Goal: Obtain resource: Download file/media

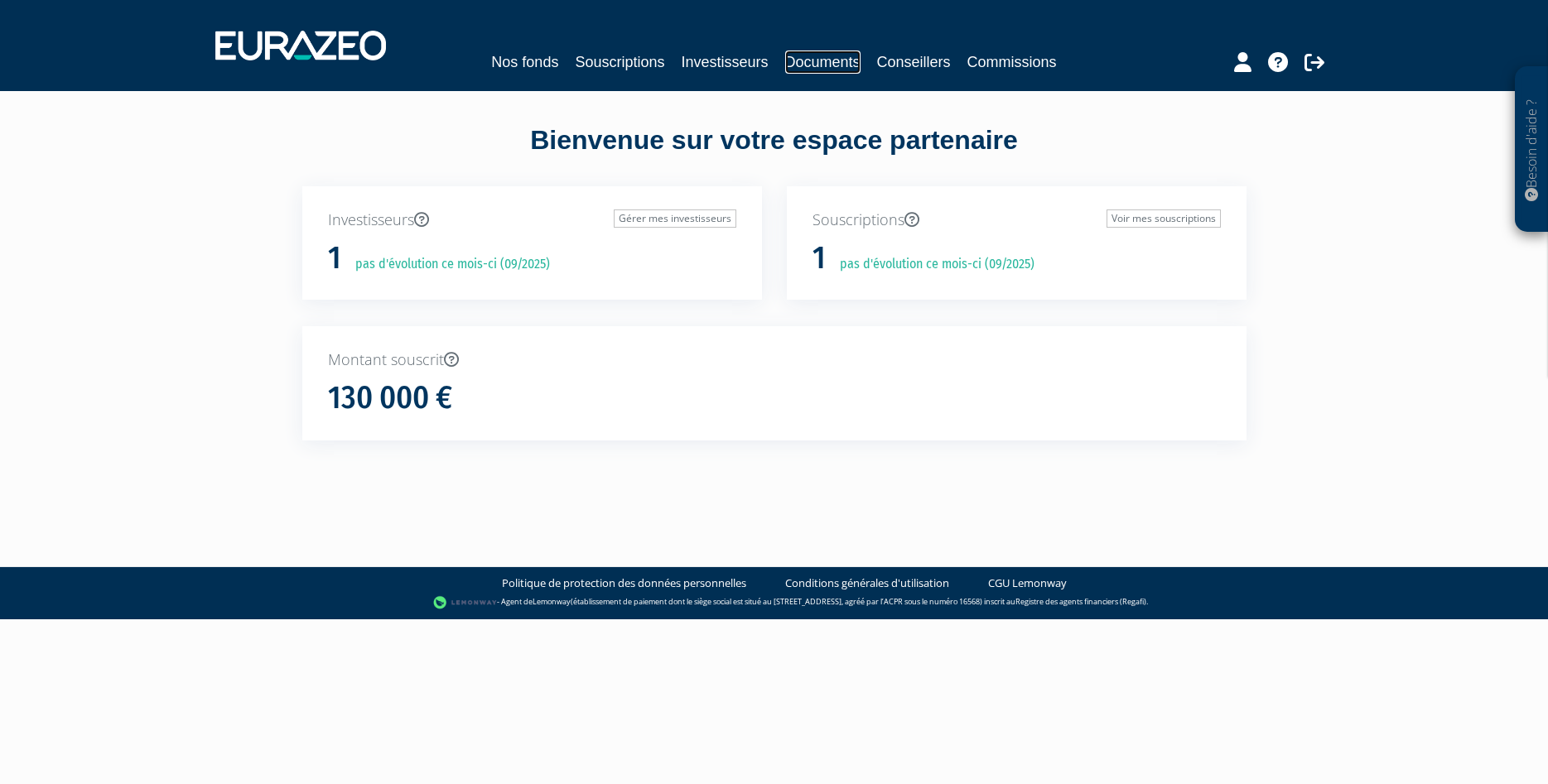
click at [824, 59] on link "Documents" at bounding box center [823, 62] width 76 height 24
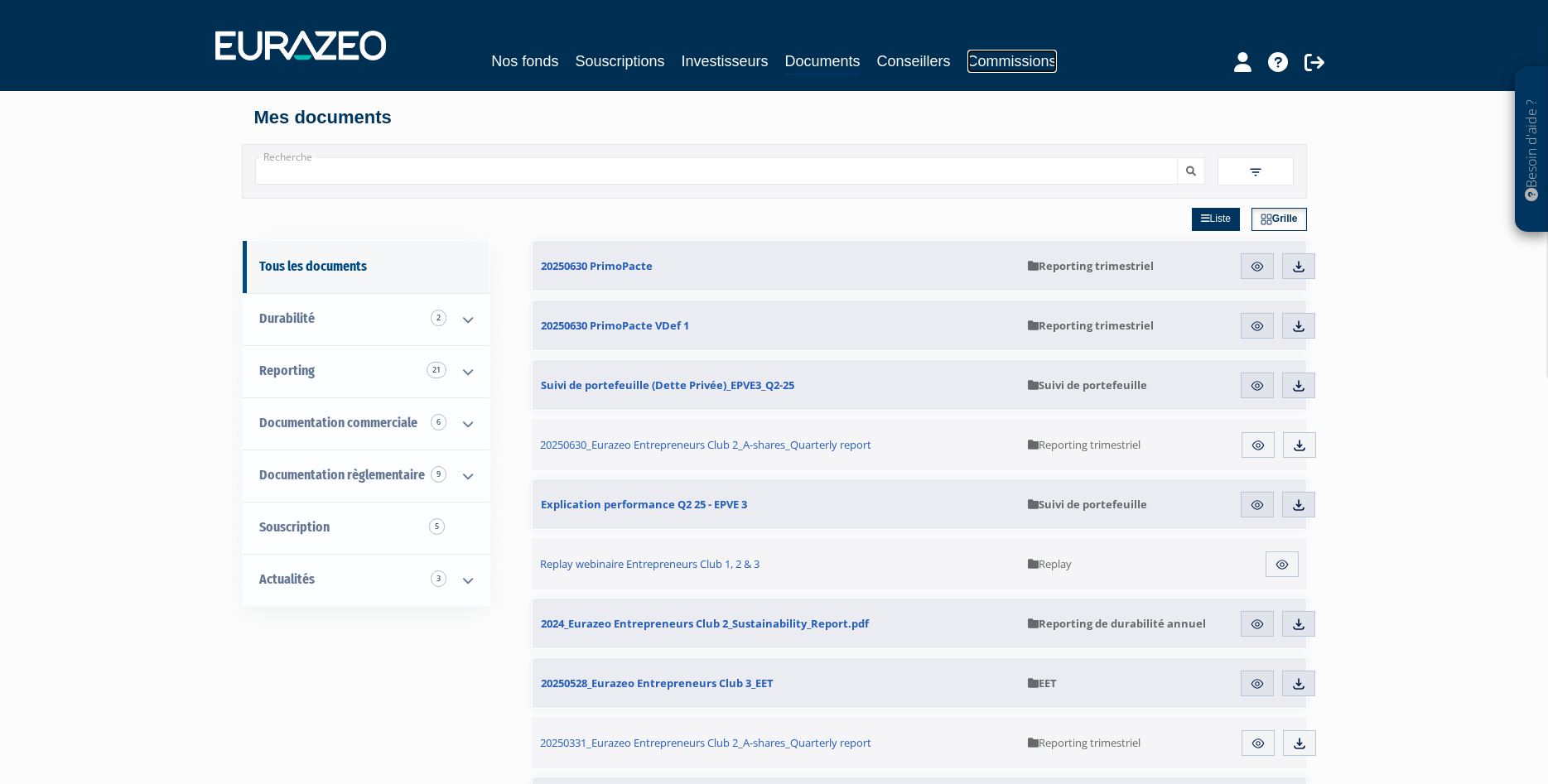
click at [1016, 56] on link "Commissions" at bounding box center [1012, 61] width 89 height 24
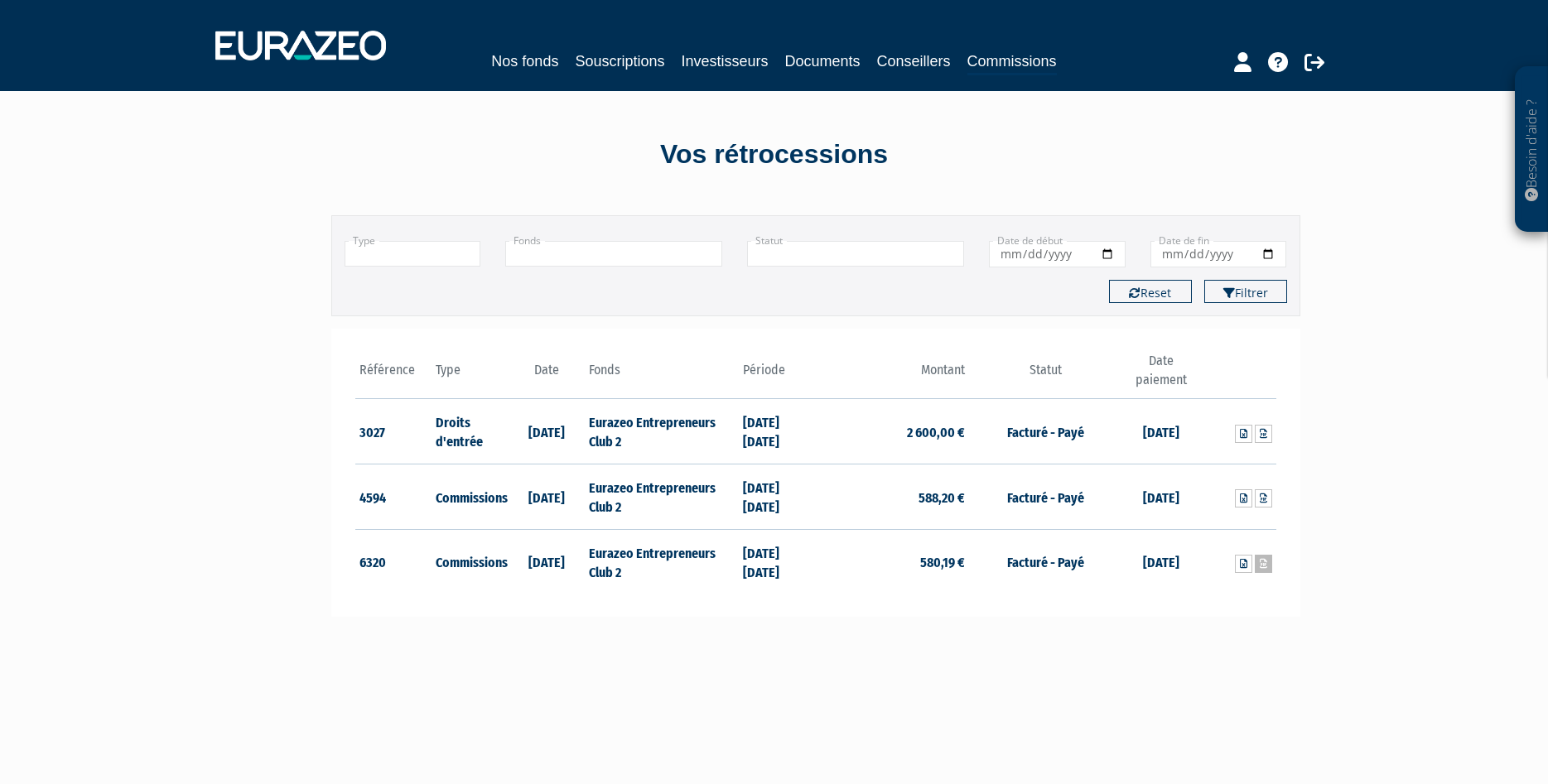
click at [1265, 566] on icon at bounding box center [1263, 564] width 8 height 10
click at [1239, 563] on link at bounding box center [1243, 564] width 18 height 19
click at [1266, 570] on link at bounding box center [1263, 564] width 18 height 19
click at [1311, 63] on icon at bounding box center [1314, 62] width 20 height 20
